Goal: Task Accomplishment & Management: Complete application form

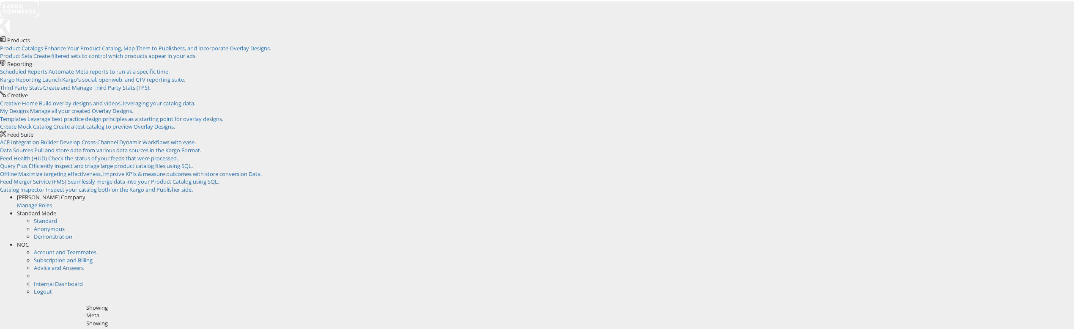
click at [29, 239] on span "NOC" at bounding box center [23, 243] width 12 height 8
click at [83, 247] on link "Internal Dashboard" at bounding box center [58, 251] width 49 height 8
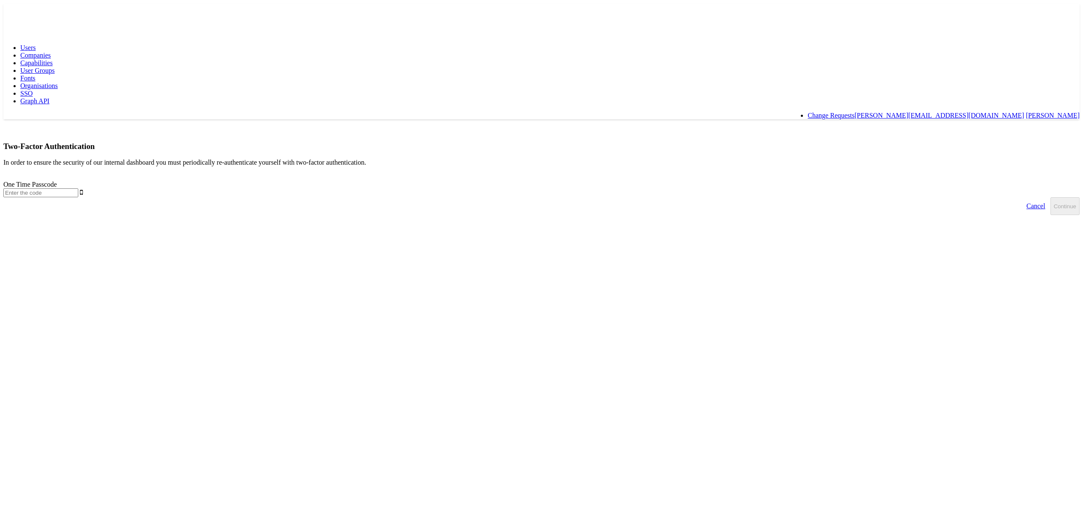
click at [78, 188] on input "text" at bounding box center [40, 192] width 75 height 9
type input "306614"
click at [1050, 197] on button "Continue" at bounding box center [1064, 206] width 29 height 18
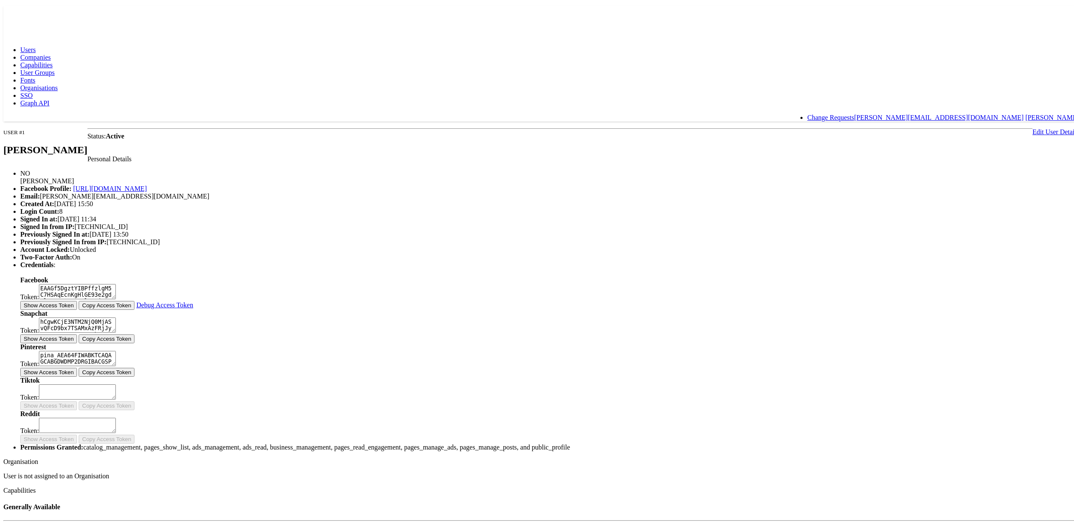
click at [52, 59] on span "Capabilities" at bounding box center [36, 62] width 32 height 7
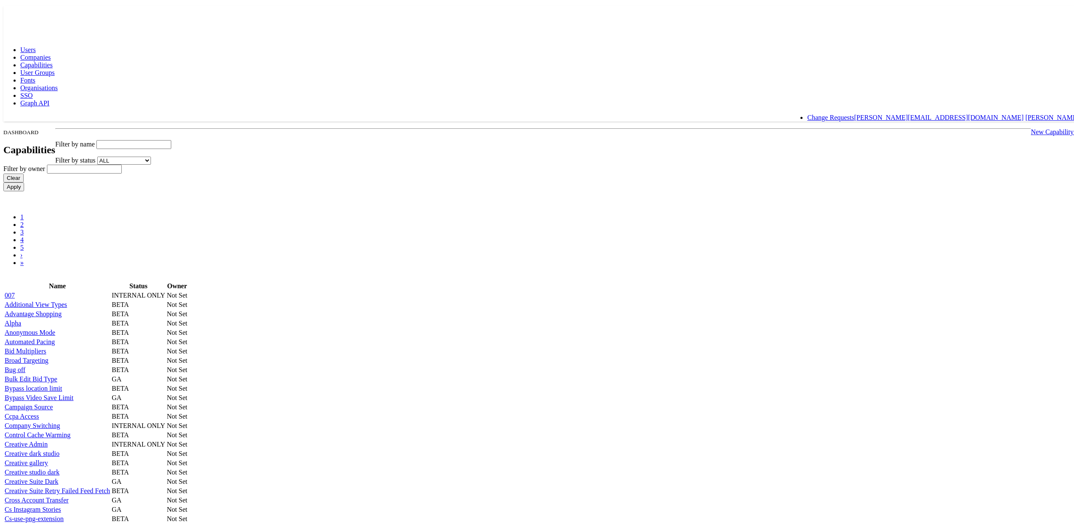
click at [171, 138] on input "text" at bounding box center [133, 142] width 75 height 9
paste input "unhide_store_visits"
type input "unhide_store_visits"
click at [3, 180] on input "Apply" at bounding box center [13, 184] width 21 height 9
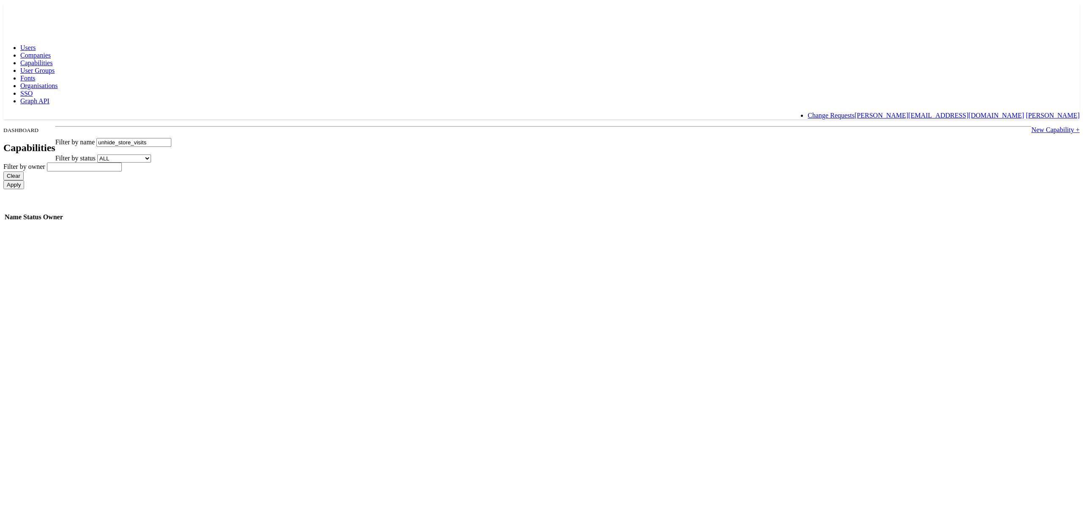
click at [1031, 126] on link "New Capability +" at bounding box center [1055, 129] width 48 height 7
click at [188, 138] on input "Id" at bounding box center [150, 142] width 75 height 9
paste input "unhide_store_visits"
type input "unhide_store_visits"
click at [198, 162] on input "Name" at bounding box center [161, 158] width 75 height 9
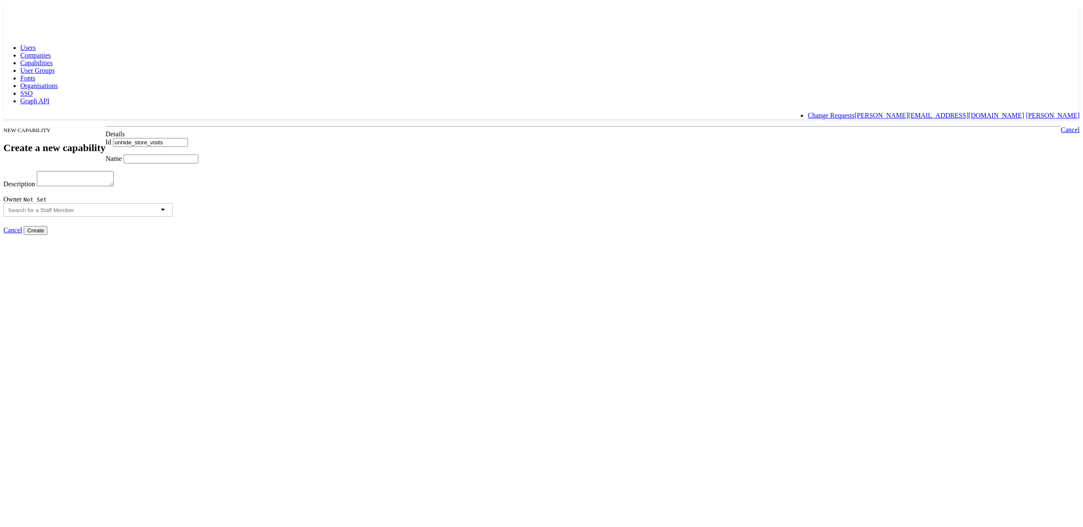
paste input "unhide_store_visits"
type input "unhide_store_visits"
click at [35, 186] on label "Description" at bounding box center [19, 183] width 32 height 7
click at [114, 186] on textarea "Description" at bounding box center [75, 178] width 77 height 15
paste textarea "unhide_store_visits"
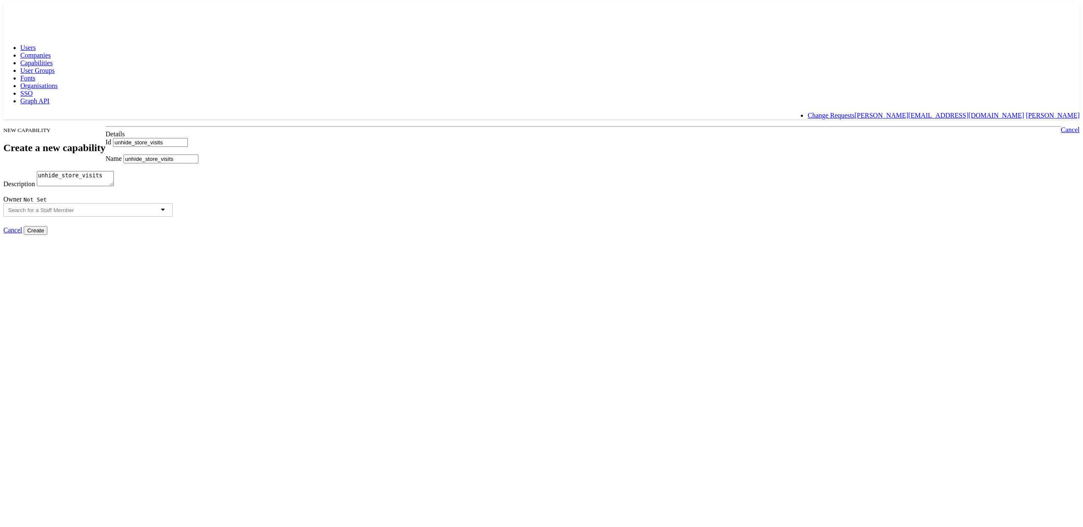
type textarea "unhide_store_visits"
click at [173, 217] on div at bounding box center [87, 210] width 169 height 14
click at [47, 235] on input "Create" at bounding box center [36, 230] width 24 height 9
type input "Creating..."
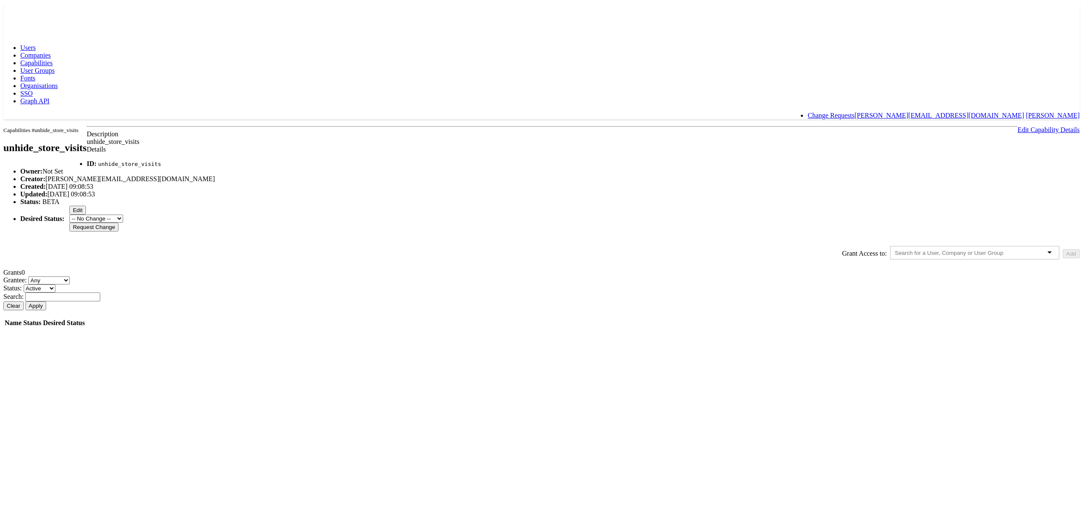
click at [890, 259] on div at bounding box center [974, 253] width 169 height 14
type input "nige"
click at [1063, 258] on button "Add" at bounding box center [1071, 253] width 17 height 9
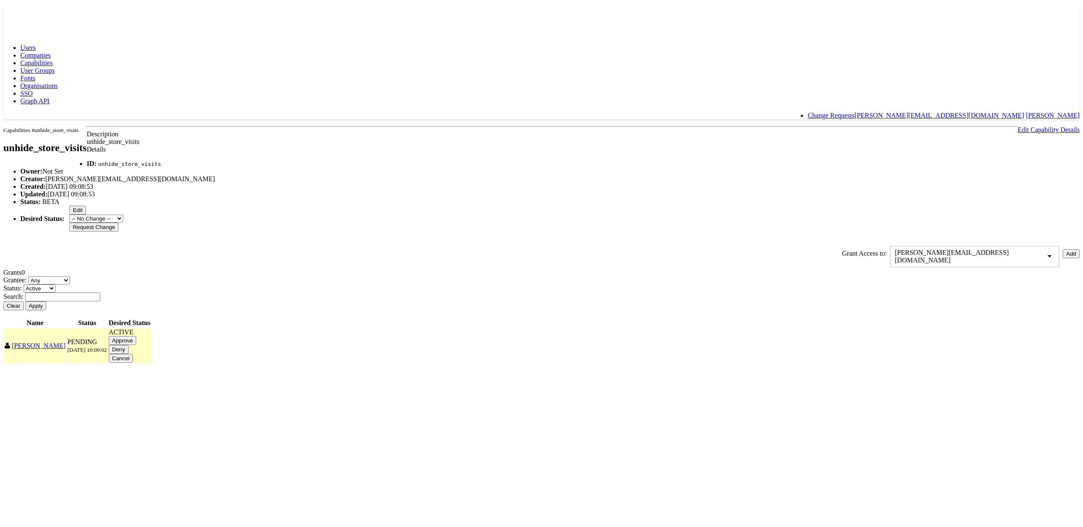
click at [137, 345] on input "Approve" at bounding box center [123, 340] width 28 height 9
click at [125, 337] on button "Edit" at bounding box center [117, 332] width 16 height 9
click at [157, 336] on select "-- No Change -- Active Revoked" at bounding box center [133, 332] width 49 height 8
select select "REVOKED"
click at [157, 336] on select "-- No Change -- Active Revoked" at bounding box center [133, 332] width 49 height 8
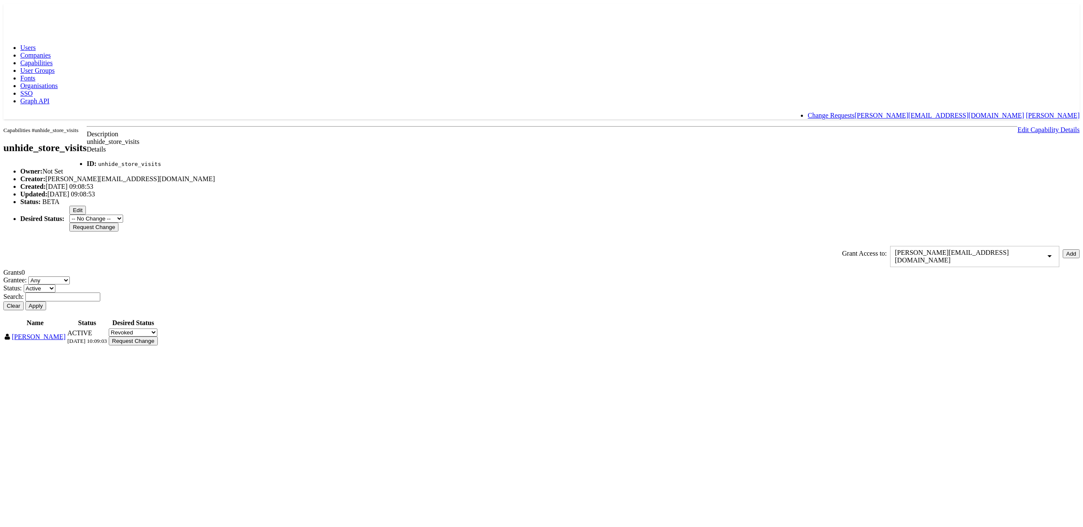
click at [158, 345] on input "Request Change" at bounding box center [133, 340] width 49 height 9
click at [137, 345] on input "Approve" at bounding box center [123, 340] width 28 height 9
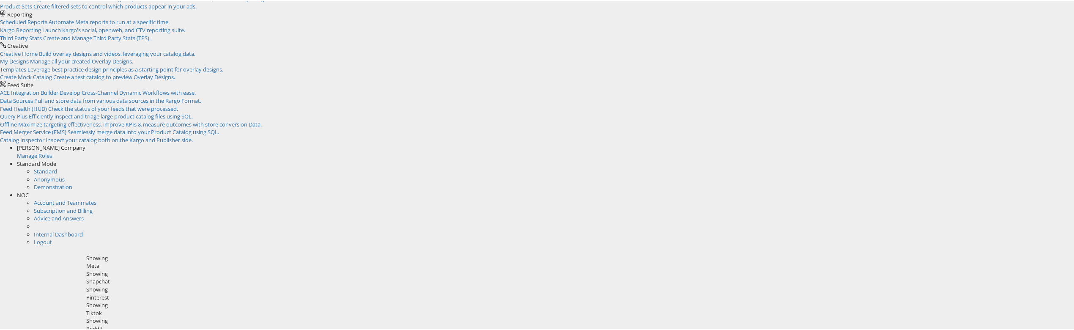
scroll to position [158, 0]
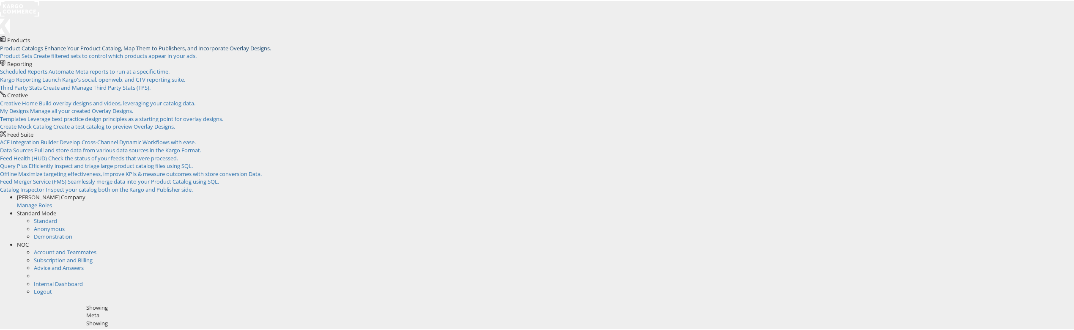
click at [106, 48] on span "Enhance Your Product Catalog, Map Them to Publishers, and Incorporate Overlay D…" at bounding box center [157, 47] width 227 height 8
